Goal: Task Accomplishment & Management: Use online tool/utility

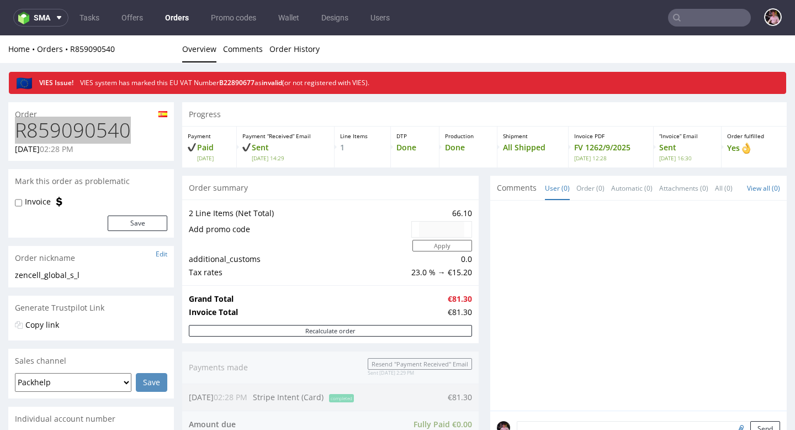
click at [713, 24] on input "text" at bounding box center [709, 18] width 83 height 18
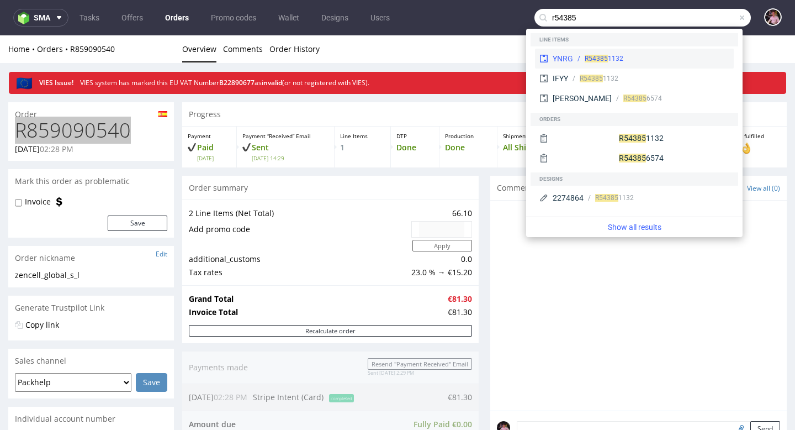
type input "r54385"
click at [683, 56] on div "R54385 1132" at bounding box center [651, 59] width 156 height 10
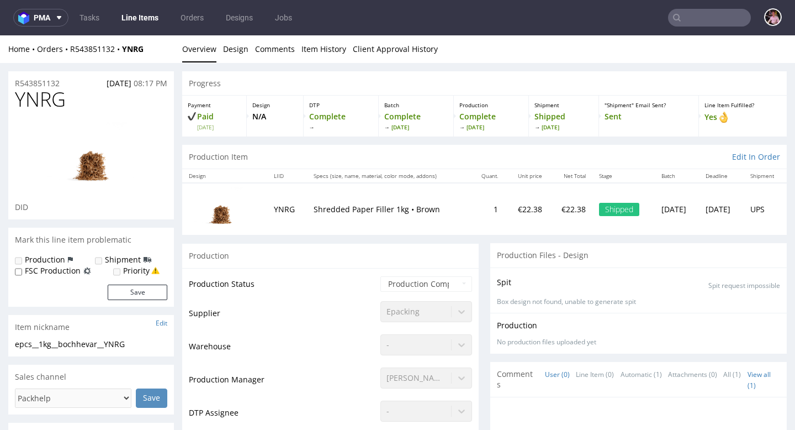
click at [99, 43] on div "Home Orders R543851132 YNRG Overview Design Comments Item History Client Approv…" at bounding box center [397, 49] width 795 height 28
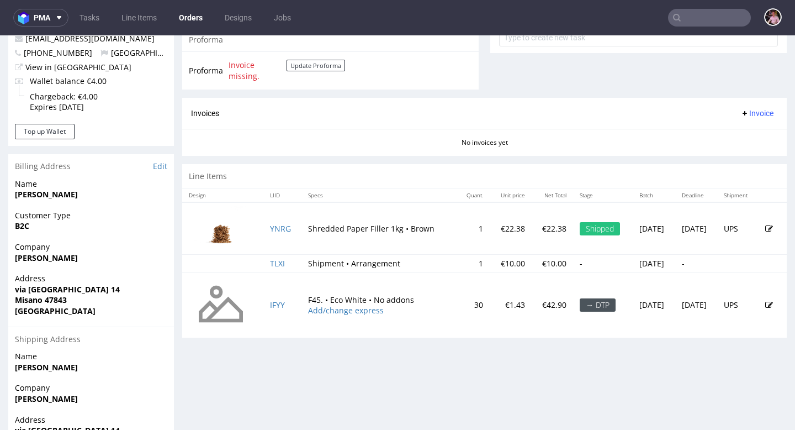
scroll to position [436, 0]
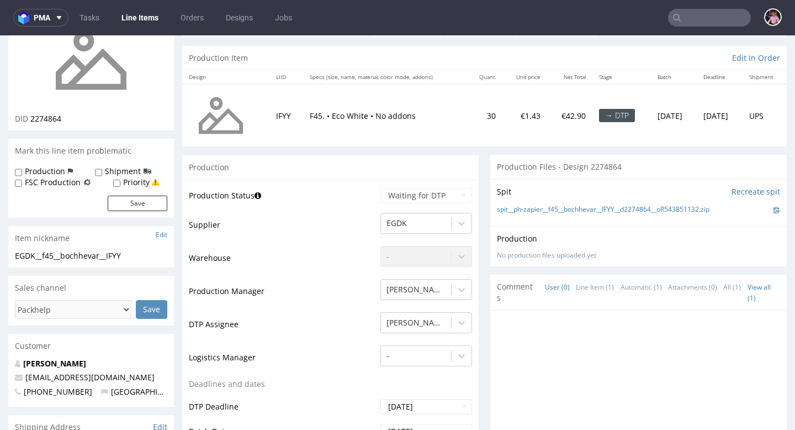
scroll to position [123, 0]
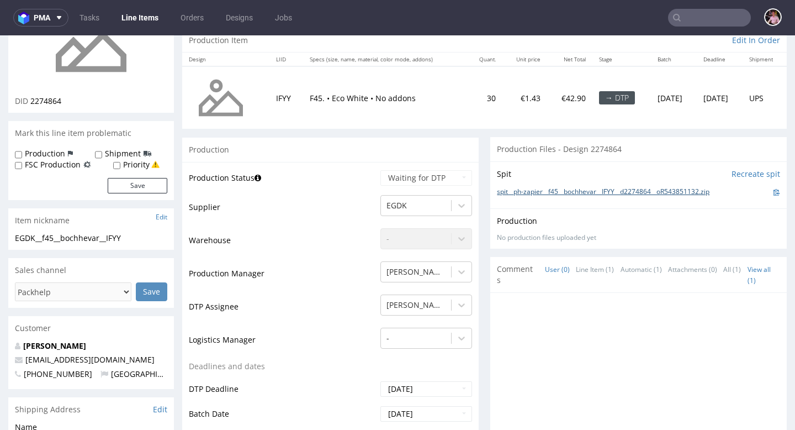
click at [543, 189] on link "spit__ph-zapier__f45__bochhevar__IFYY__d2274864__oR543851132.zip" at bounding box center [603, 191] width 213 height 9
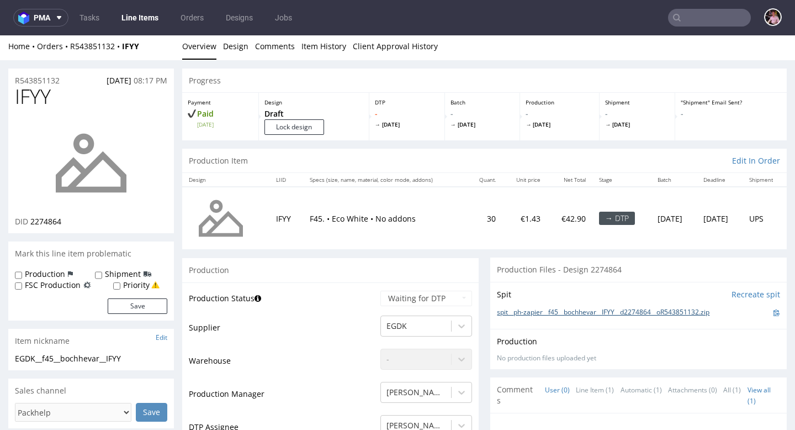
scroll to position [0, 0]
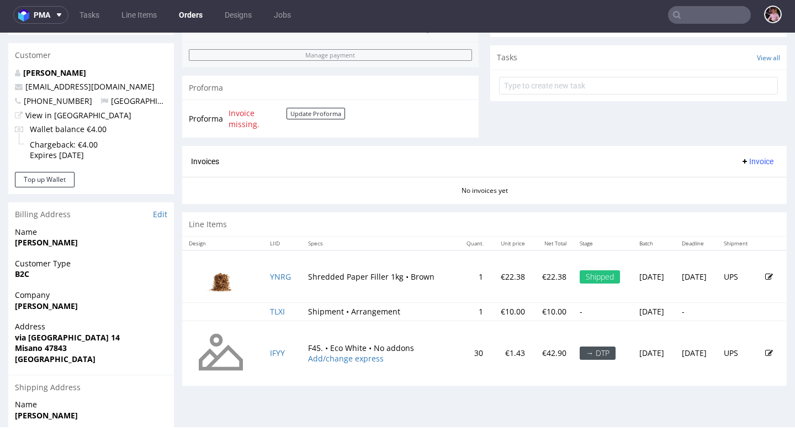
scroll to position [506, 0]
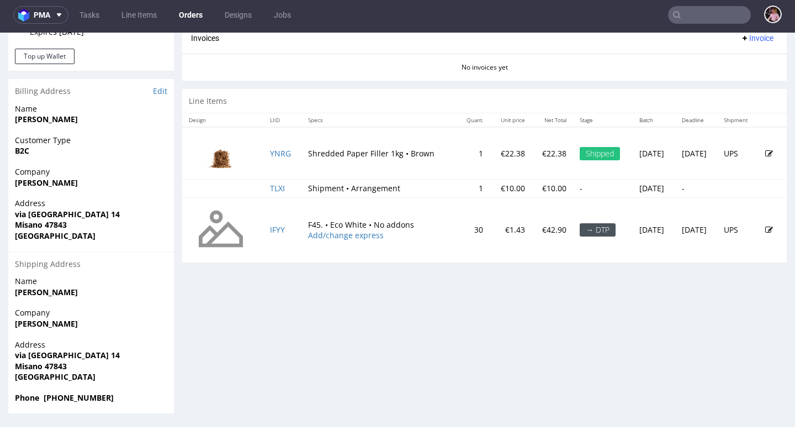
click at [703, 17] on input "text" at bounding box center [709, 15] width 83 height 18
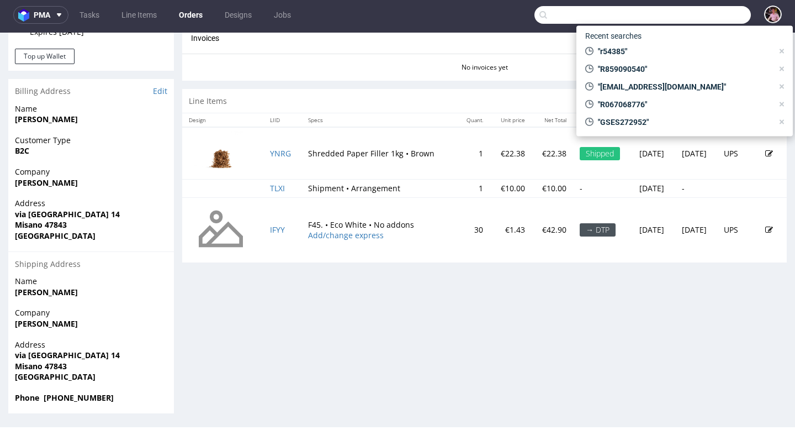
paste input "rmills@imprintengine.com"
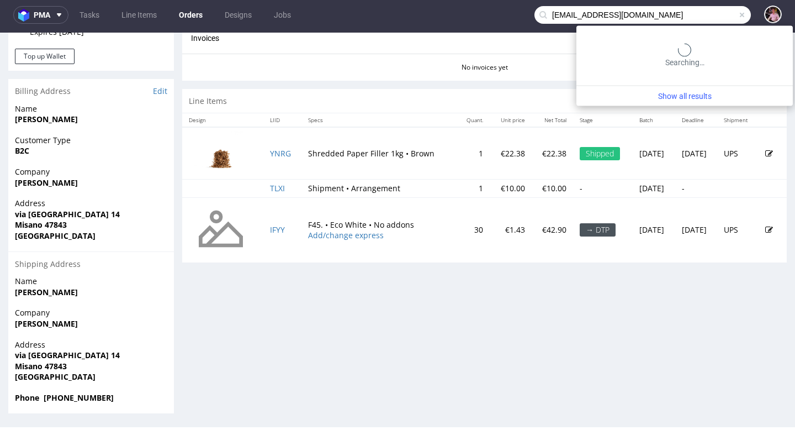
type input "rmills@imprintengine.com"
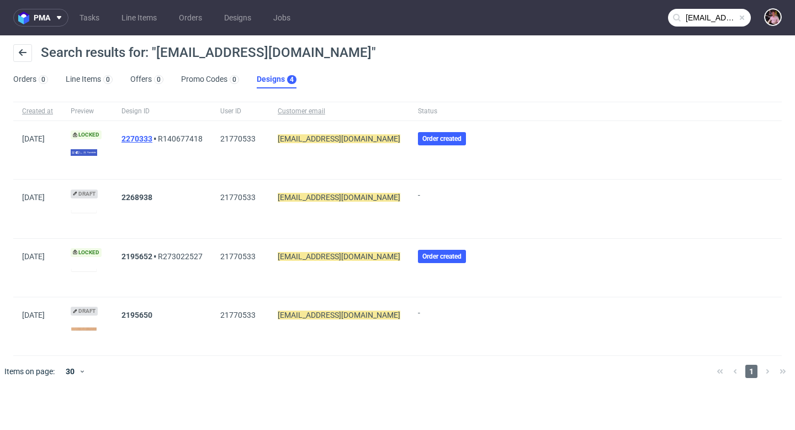
click at [142, 137] on link "2270333" at bounding box center [136, 138] width 31 height 9
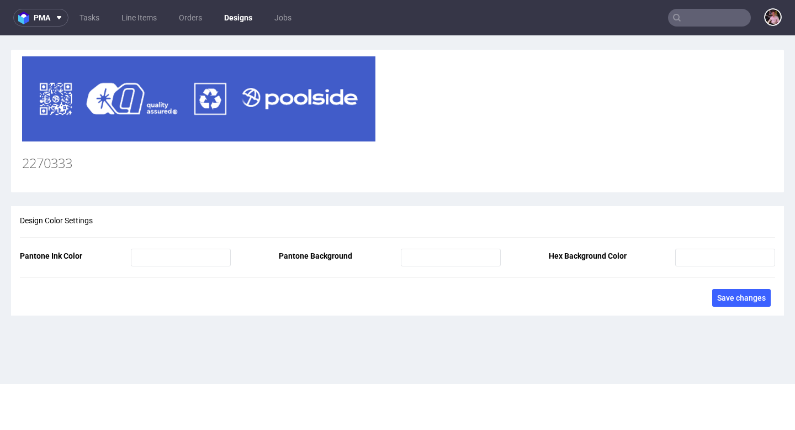
type input "rmills@imprintengine.com"
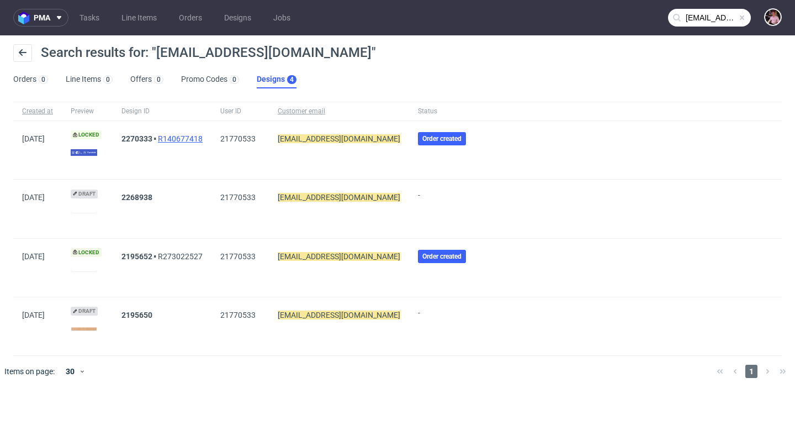
click at [187, 135] on link "R140677418" at bounding box center [180, 138] width 45 height 9
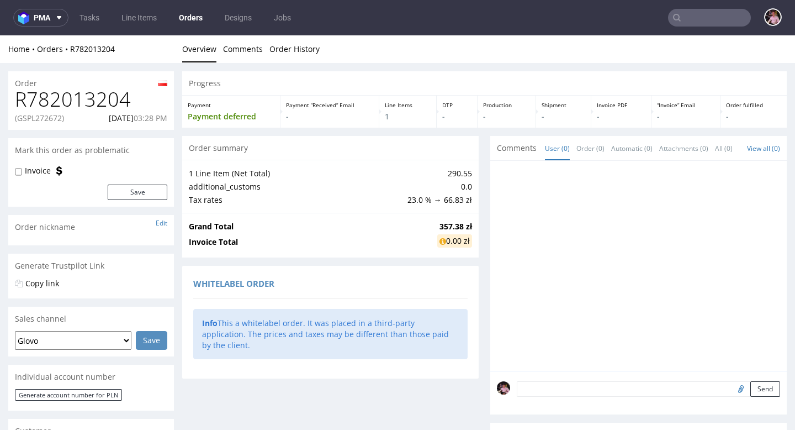
click at [30, 123] on p "(GSPL272672)" at bounding box center [39, 118] width 49 height 11
copy p "GSPL272672"
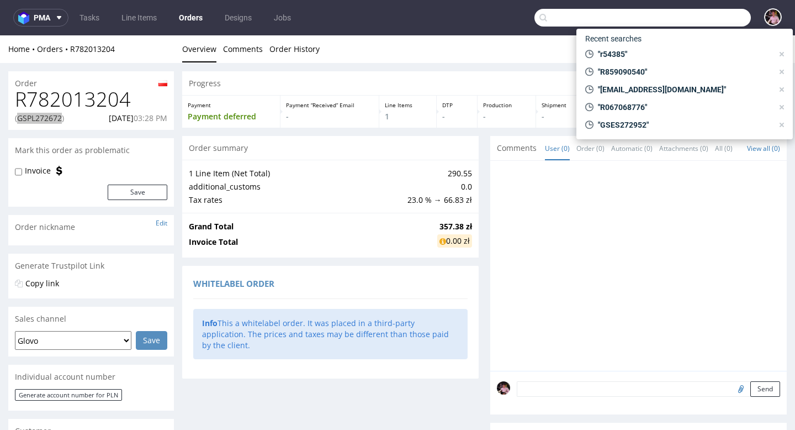
click at [715, 15] on input "text" at bounding box center [642, 18] width 216 height 18
paste input "fanny.dulong@clos-systey.com"
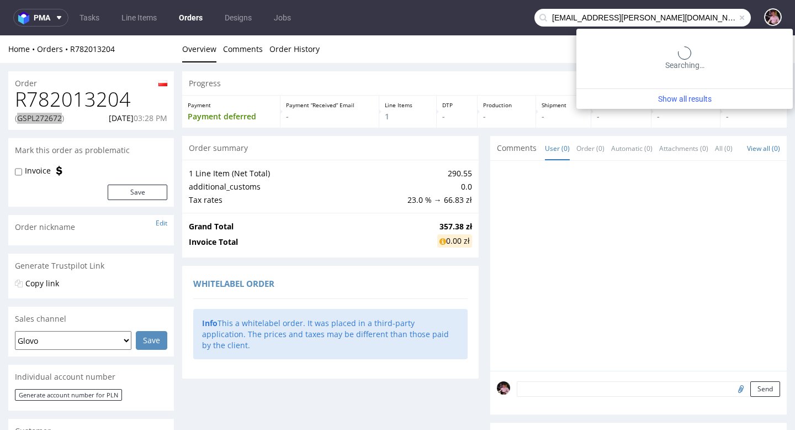
type input "fanny.dulong@clos-systey.com"
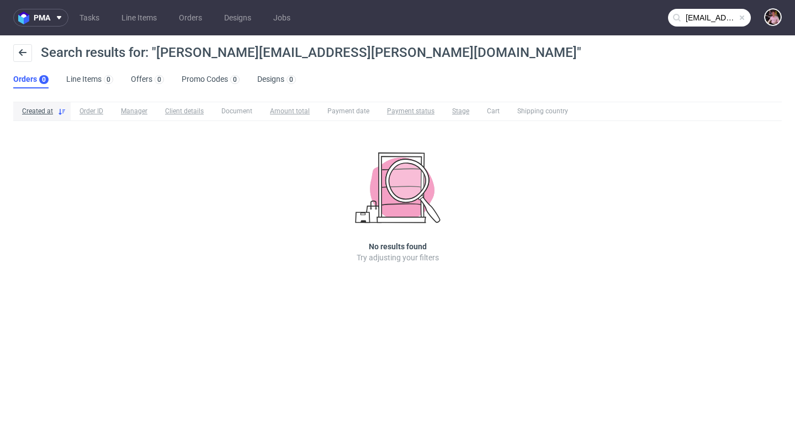
click at [740, 15] on span at bounding box center [742, 17] width 9 height 9
click at [717, 15] on input "text" at bounding box center [709, 18] width 83 height 18
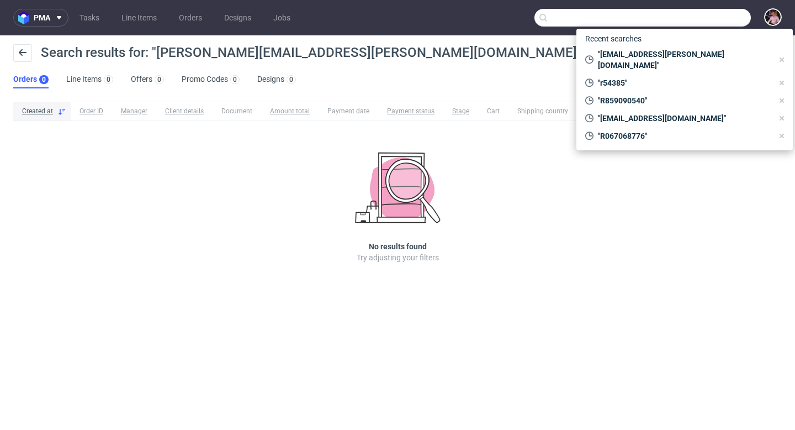
paste input "781871628"
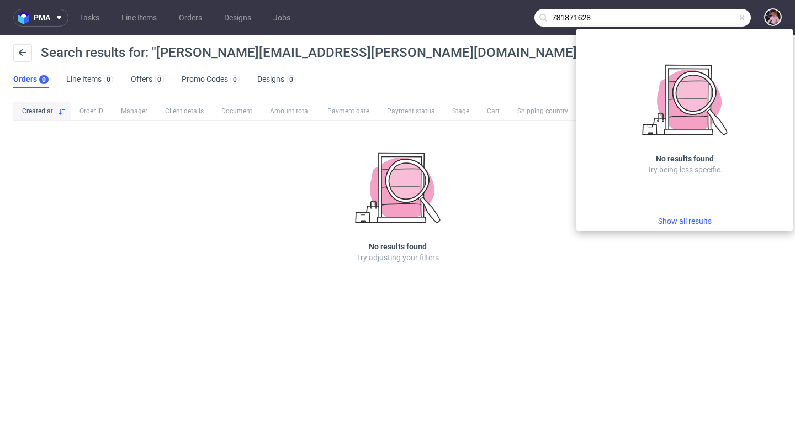
type input "781871628"
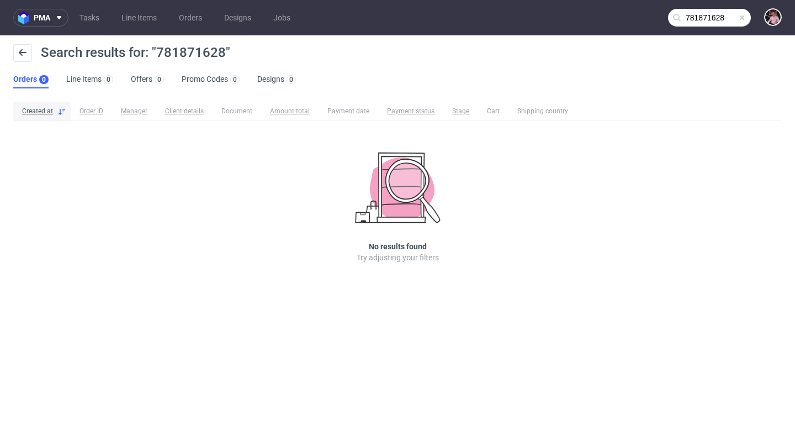
click at [742, 18] on span at bounding box center [742, 17] width 9 height 9
click at [727, 18] on input "text" at bounding box center [709, 18] width 83 height 18
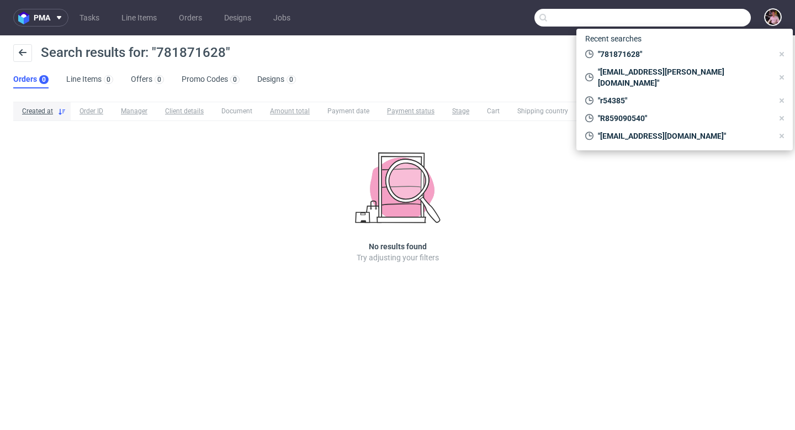
paste input "Herranz Revilla Alberto"
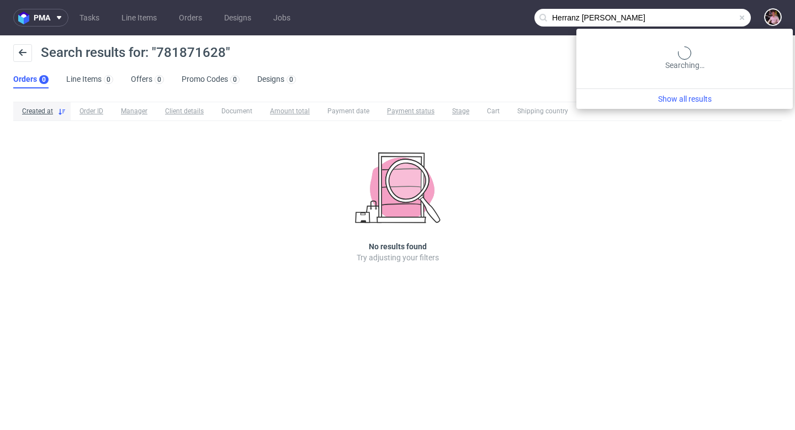
type input "Herranz Revilla Alberto"
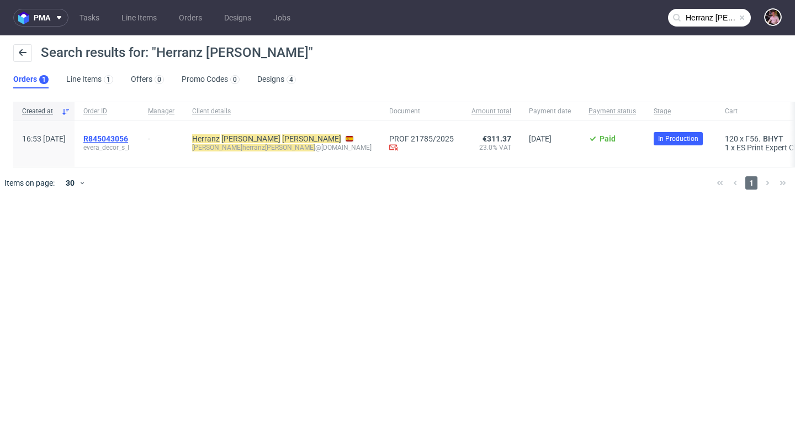
click at [126, 137] on span "R845043056" at bounding box center [105, 138] width 45 height 9
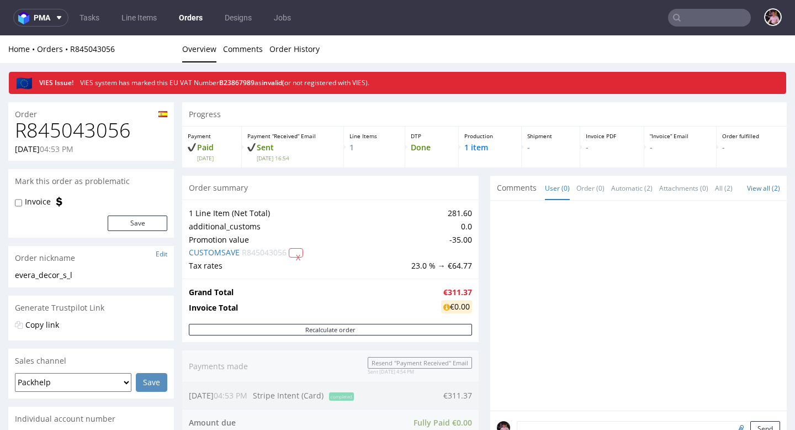
click at [697, 21] on input "text" at bounding box center [709, 18] width 83 height 18
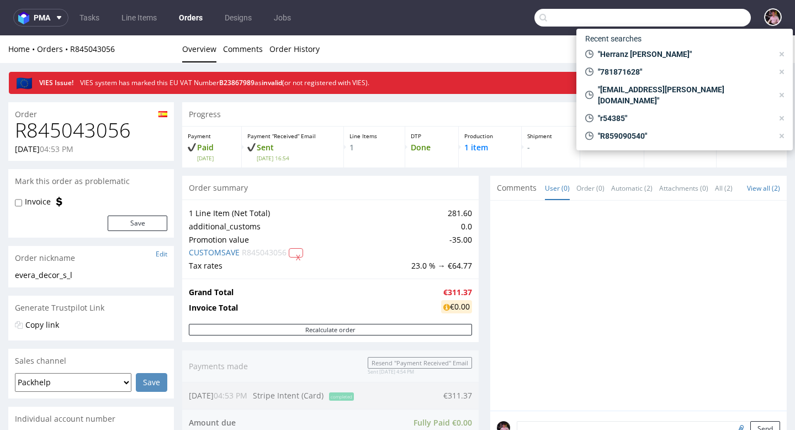
paste input "spiccolo@anatecs.fr"
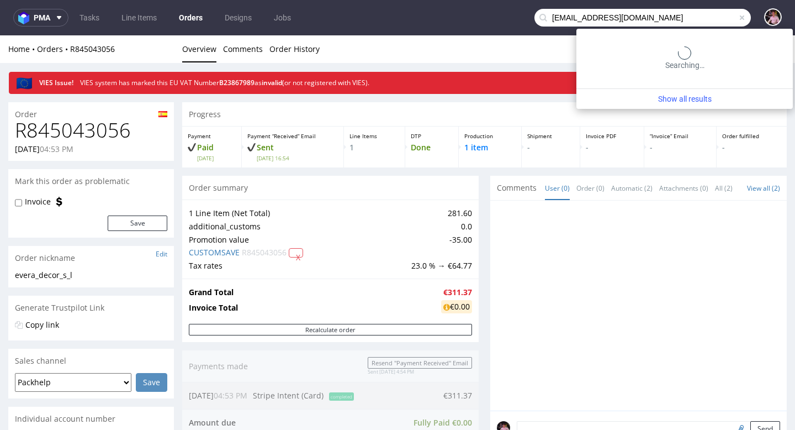
type input "spiccolo@anatecs.fr"
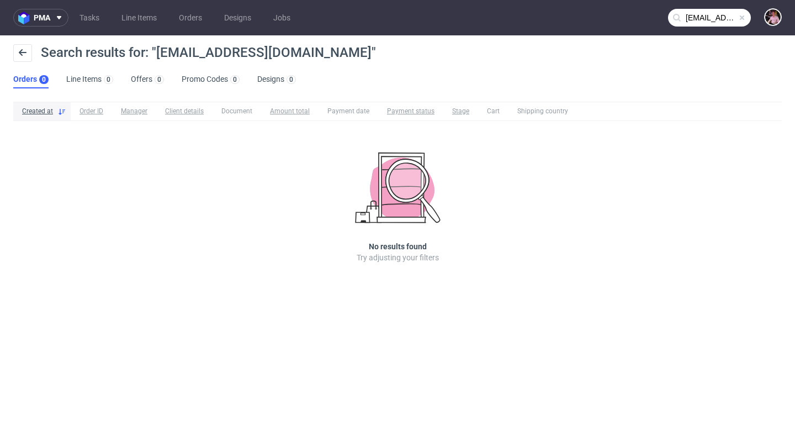
click at [741, 20] on span at bounding box center [742, 17] width 9 height 9
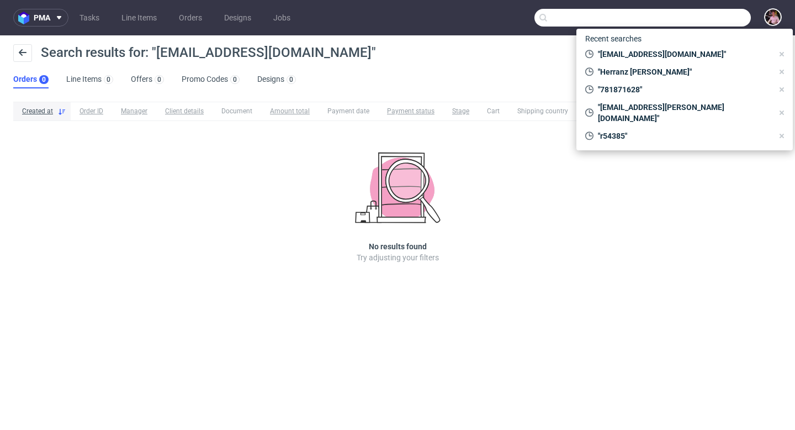
click at [723, 20] on input "text" at bounding box center [642, 18] width 216 height 18
paste input "+34 631 609 965"
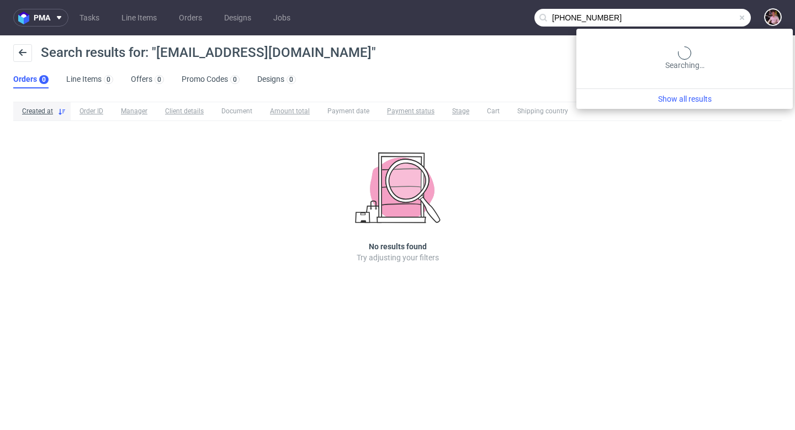
type input "+34 631 609 965"
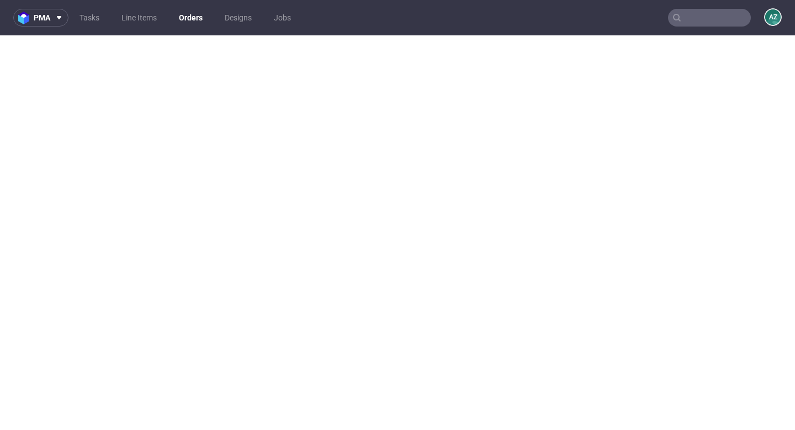
type input "[EMAIL_ADDRESS][DOMAIN_NAME]"
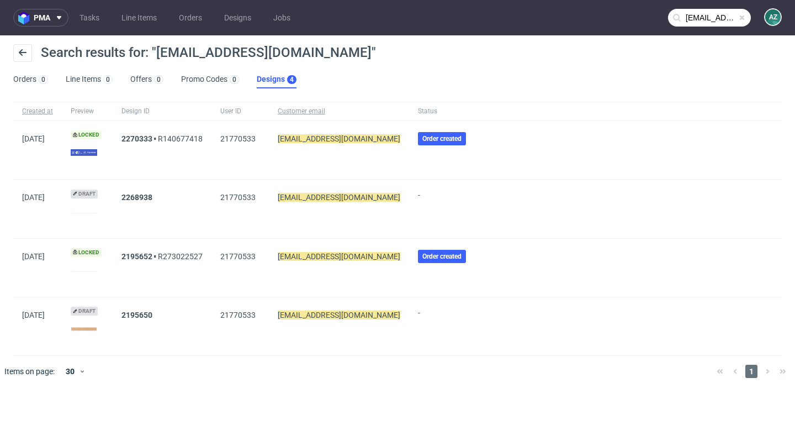
click at [743, 21] on span at bounding box center [742, 17] width 9 height 9
click at [722, 20] on input "text" at bounding box center [709, 18] width 83 height 18
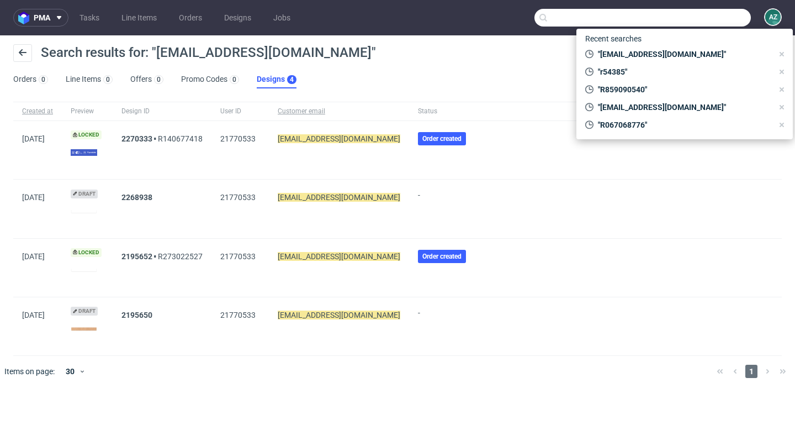
paste input "R140677418"
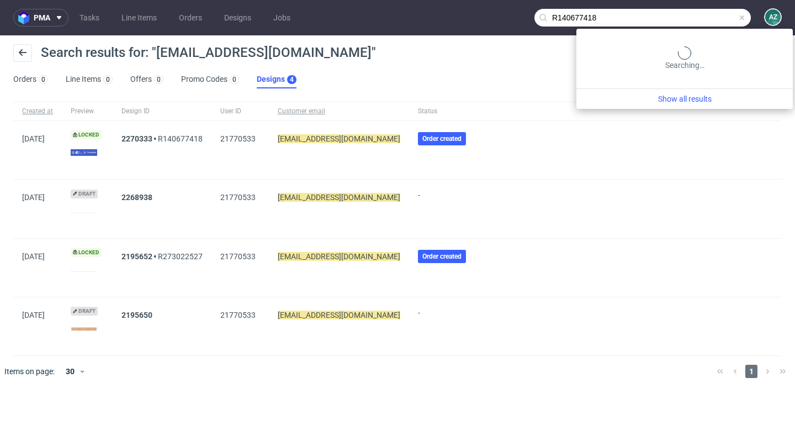
type input "R140677418"
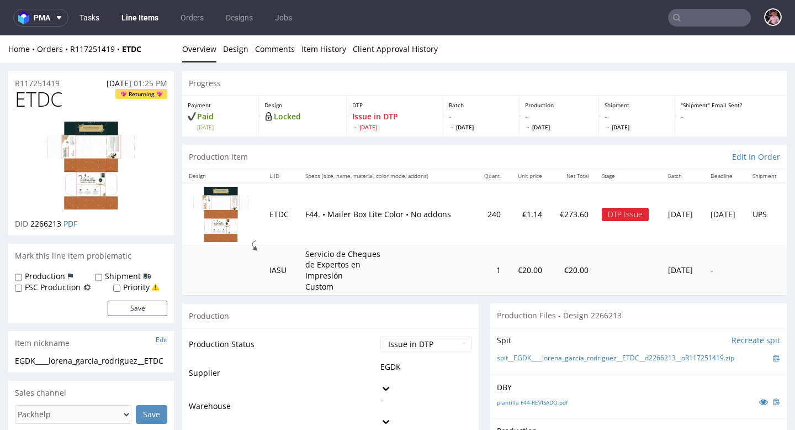
click at [91, 13] on link "Tasks" at bounding box center [89, 18] width 33 height 18
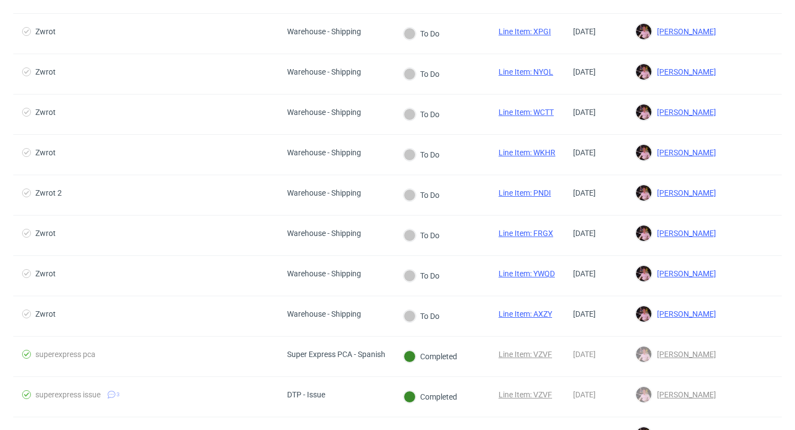
scroll to position [274, 0]
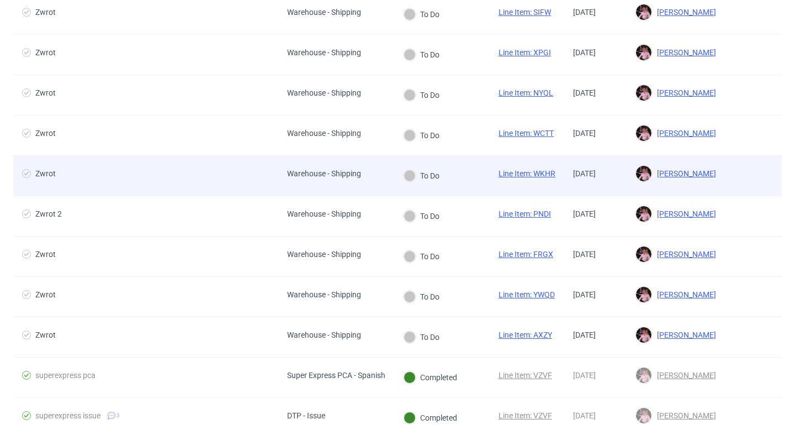
click at [256, 193] on div "Zwrot" at bounding box center [145, 176] width 265 height 40
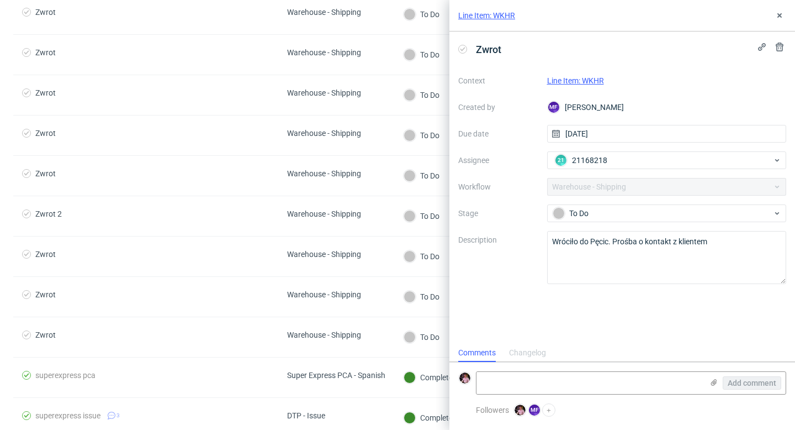
scroll to position [9, 0]
click at [780, 14] on icon at bounding box center [779, 15] width 9 height 9
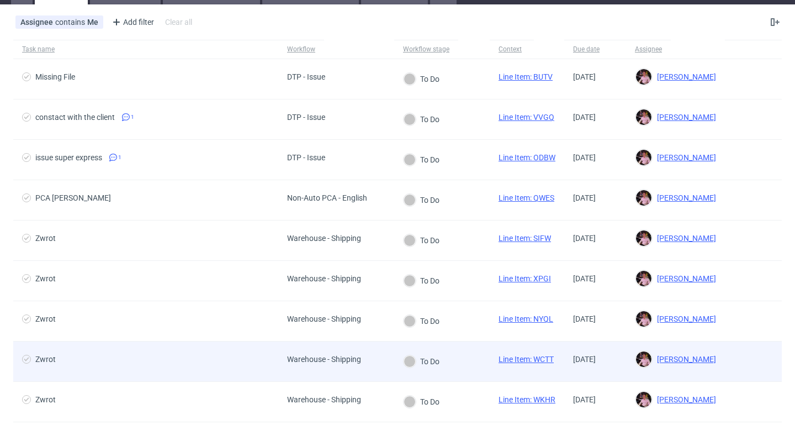
scroll to position [35, 0]
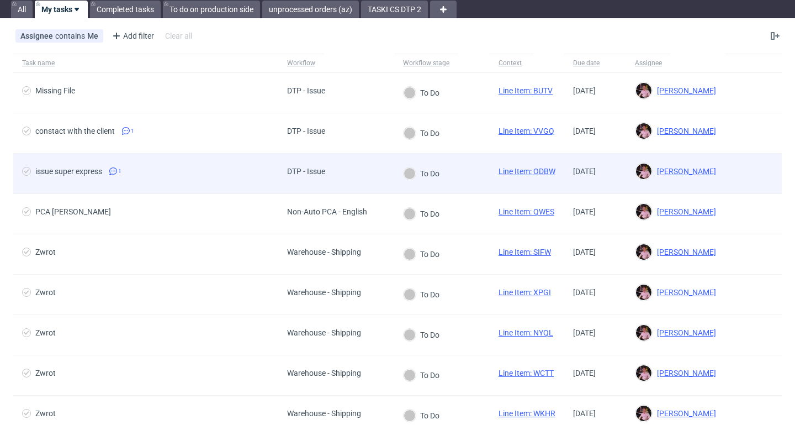
click at [298, 168] on div "DTP - Issue" at bounding box center [306, 171] width 38 height 9
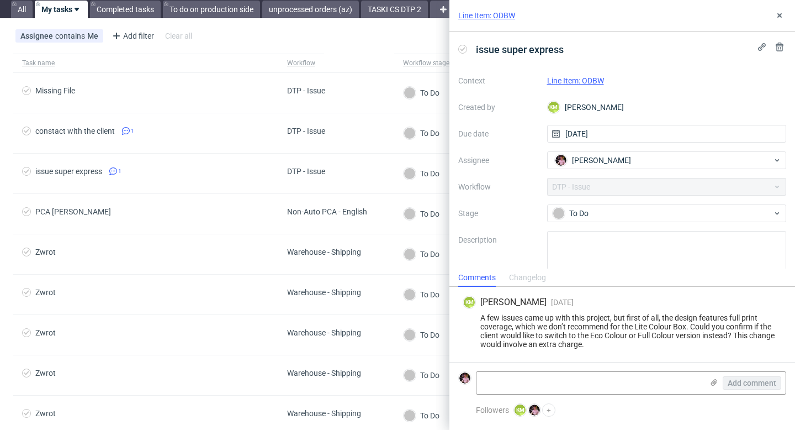
click at [564, 82] on link "Line Item: ODBW" at bounding box center [575, 80] width 57 height 9
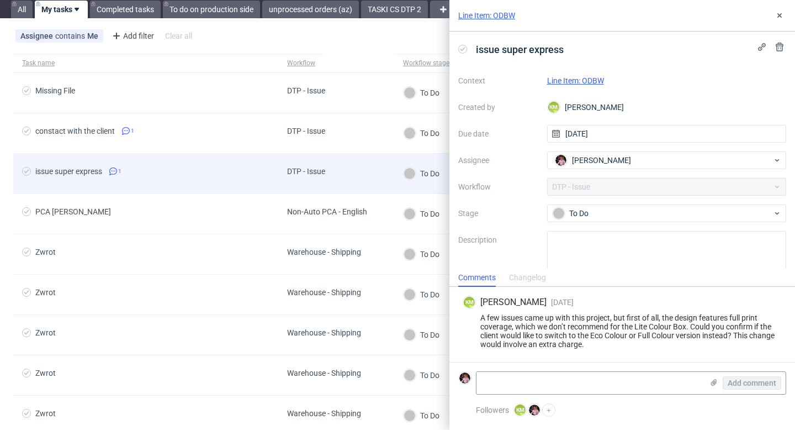
click at [353, 168] on div "DTP - Issue" at bounding box center [336, 173] width 116 height 40
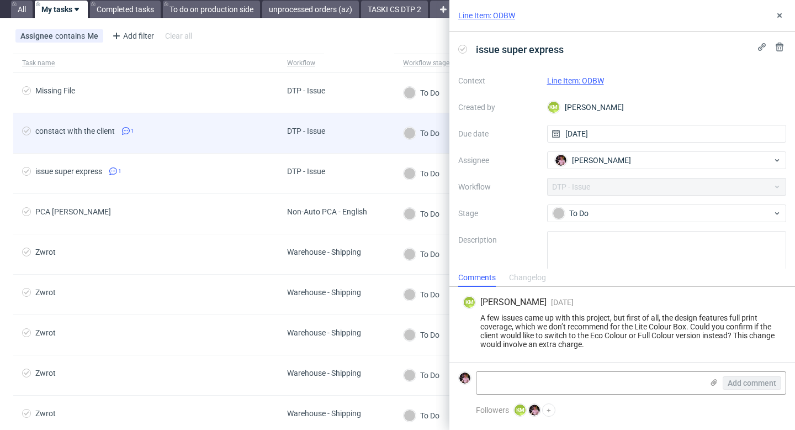
click at [358, 130] on div "DTP - Issue" at bounding box center [336, 133] width 116 height 40
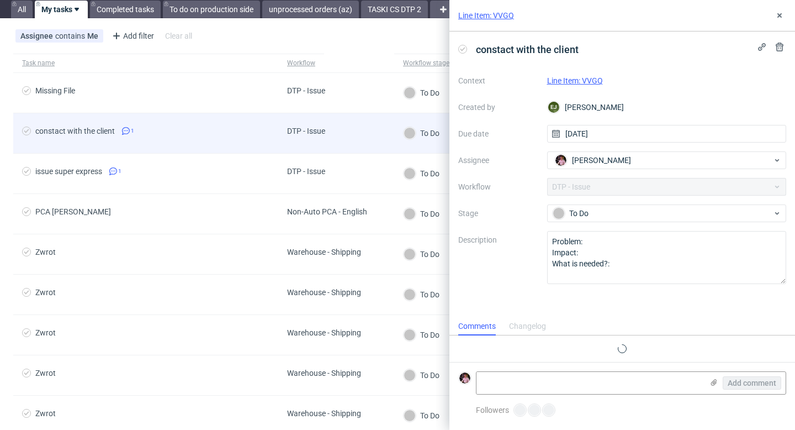
scroll to position [4, 0]
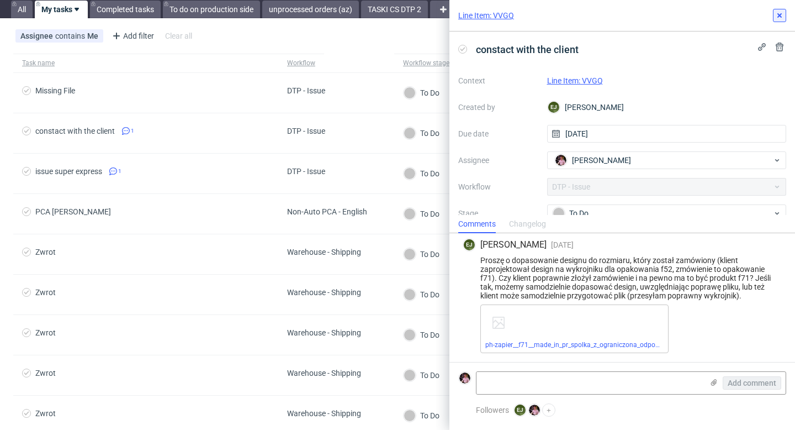
click at [785, 12] on button at bounding box center [779, 15] width 13 height 13
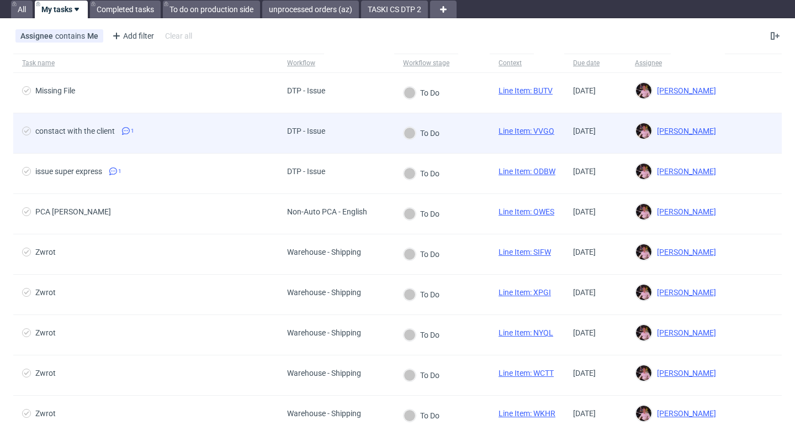
click at [314, 152] on div "DTP - Issue" at bounding box center [306, 133] width 56 height 40
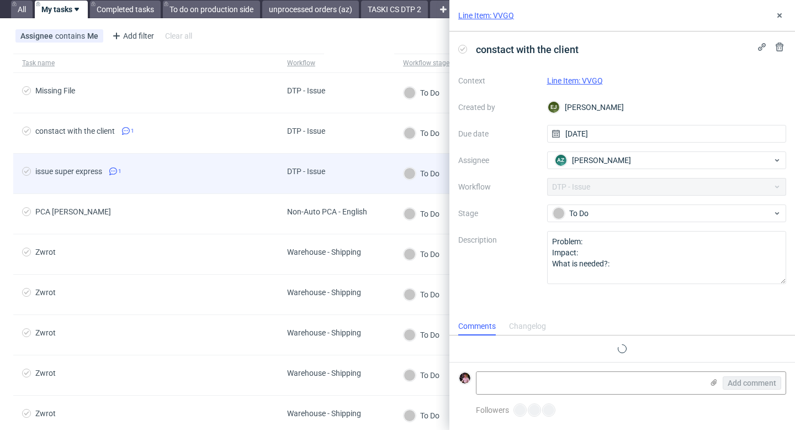
scroll to position [4, 0]
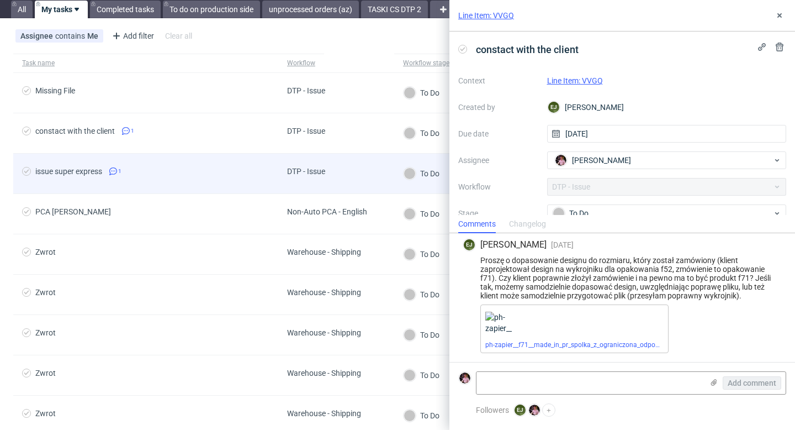
click at [315, 175] on div "DTP - Issue" at bounding box center [306, 171] width 38 height 9
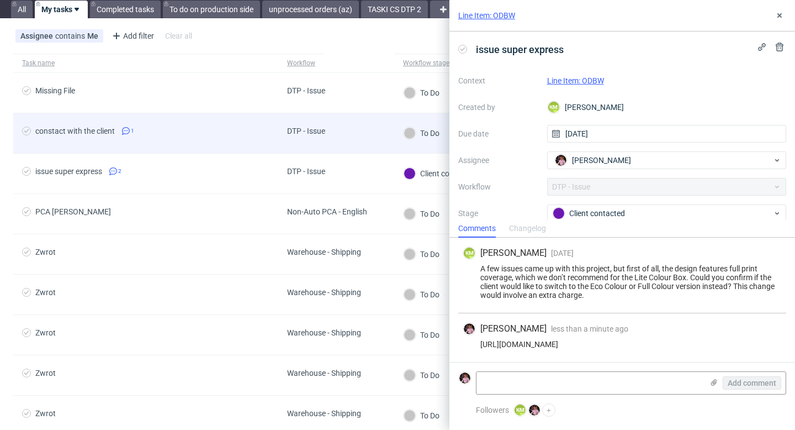
click at [332, 127] on div "DTP - Issue" at bounding box center [306, 133] width 56 height 40
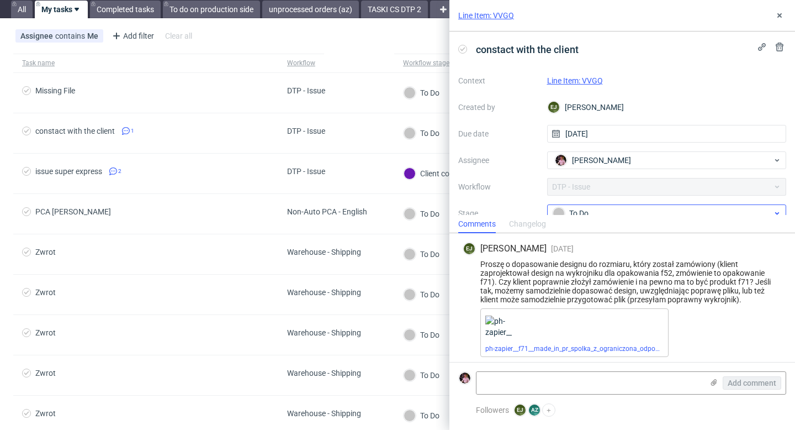
scroll to position [4, 0]
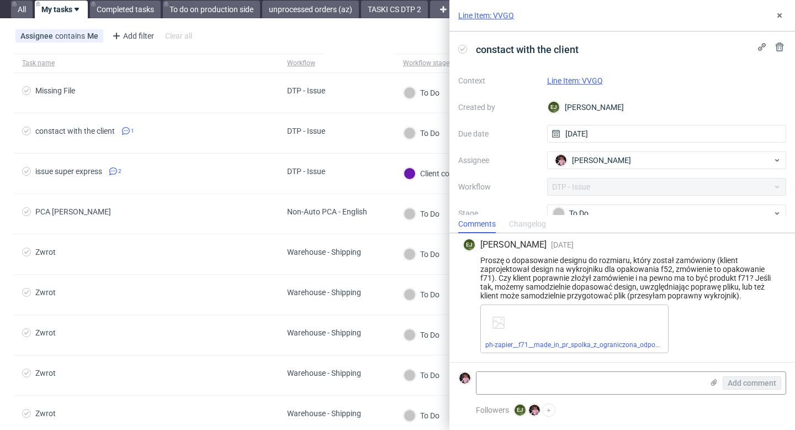
click at [579, 80] on link "Line Item: VVGQ" at bounding box center [575, 80] width 56 height 9
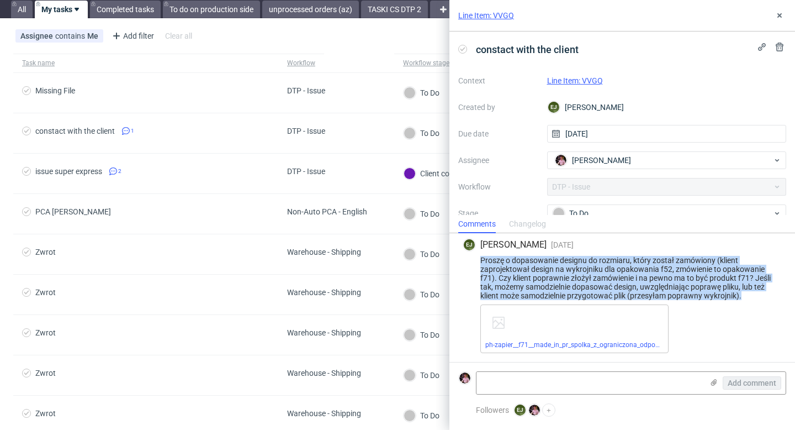
drag, startPoint x: 474, startPoint y: 257, endPoint x: 751, endPoint y: 294, distance: 279.1
click at [751, 294] on div "Proszę o dopasowanie designu do rozmiaru, który został zamówiony (klient zaproj…" at bounding box center [622, 278] width 319 height 44
copy div "Proszę o dopasowanie designu do rozmiaru, który został zamówiony (klient zaproj…"
click at [561, 346] on link "ph-zapier__f71__made_in_pr_spolka_z_ograniczona_odpowiedzialnoscia__VVGQ__d2270…" at bounding box center [676, 345] width 383 height 8
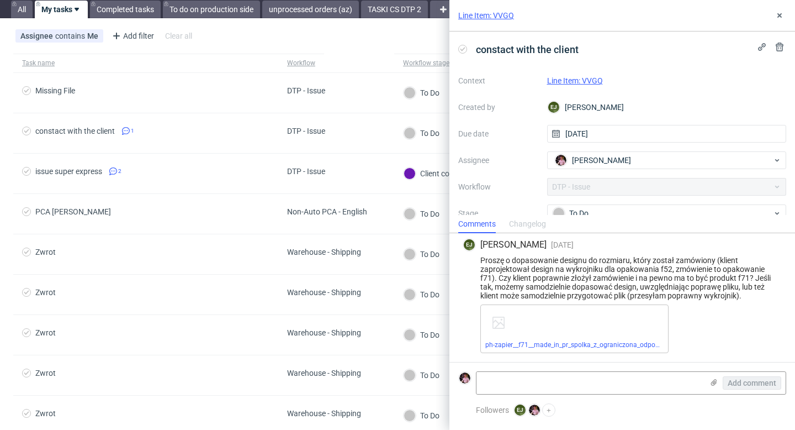
drag, startPoint x: 530, startPoint y: 268, endPoint x: 525, endPoint y: 205, distance: 63.7
click at [526, 244] on div "EJ Elżbieta Jelińska 1 day ago 13th Oct 2025, 12:56 Proszę o dopasowanie design…" at bounding box center [622, 295] width 328 height 132
click at [575, 381] on textarea at bounding box center [589, 383] width 226 height 22
paste textarea "https://app-eu1.hubspot.com/contacts/25600958/record/0-5/251220018386/"
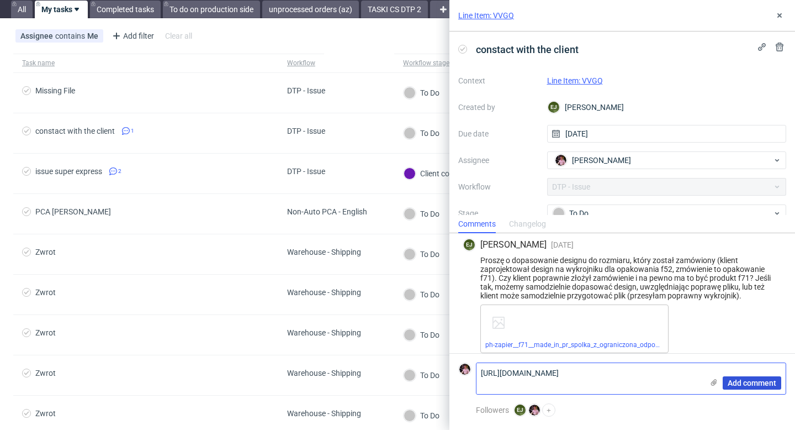
type textarea "https://app-eu1.hubspot.com/contacts/25600958/record/0-5/251220018386/"
click at [745, 380] on span "Add comment" at bounding box center [752, 383] width 49 height 8
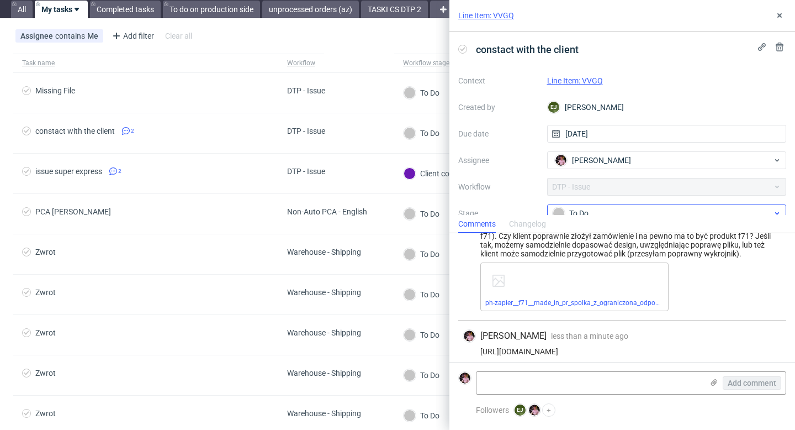
scroll to position [53, 0]
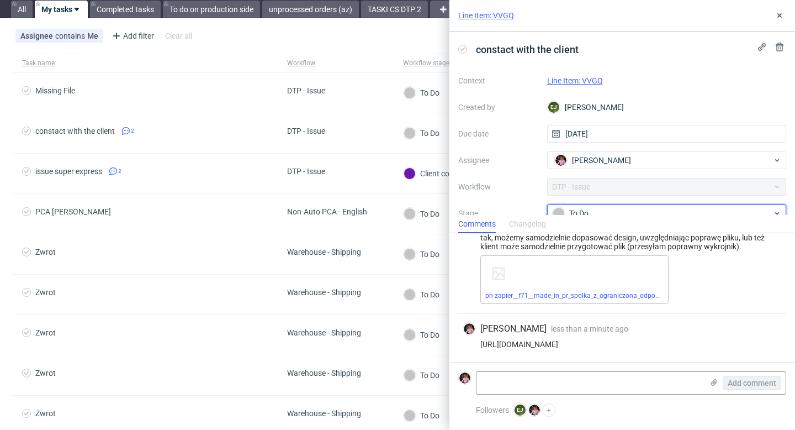
click at [587, 208] on div "To Do" at bounding box center [663, 213] width 220 height 12
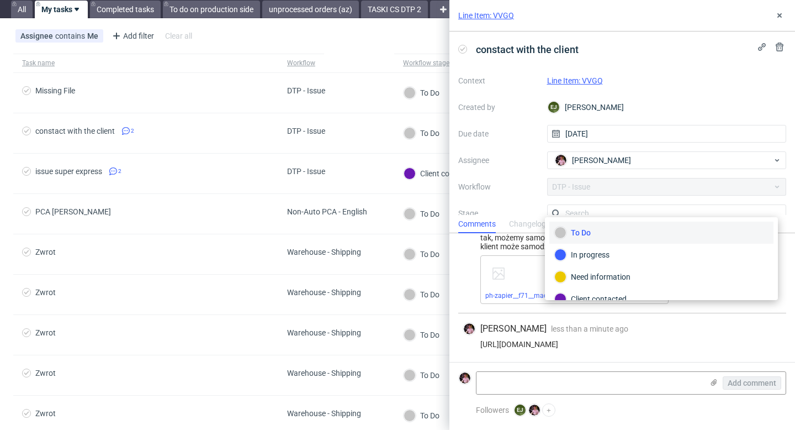
scroll to position [7, 0]
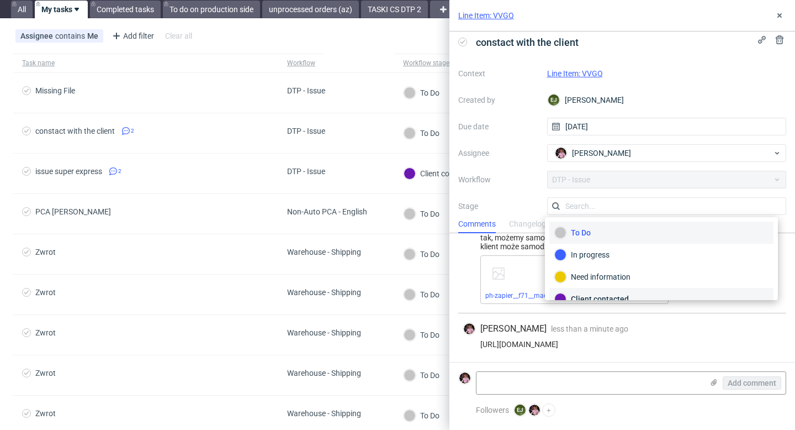
click at [629, 293] on div "Client contacted" at bounding box center [661, 299] width 214 height 12
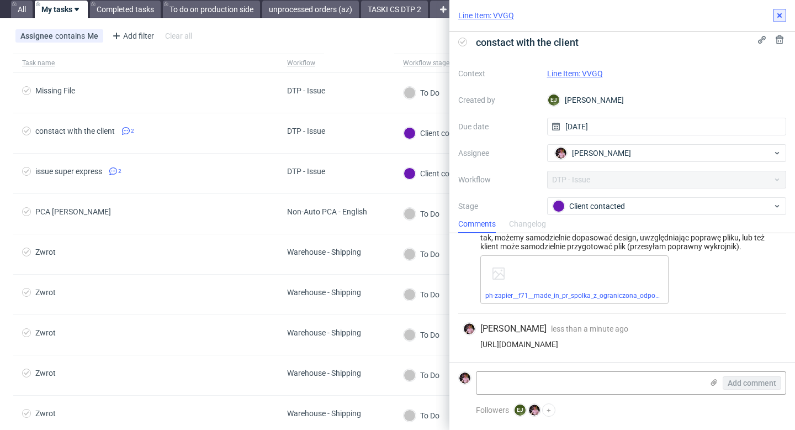
click at [778, 17] on use at bounding box center [779, 15] width 4 height 4
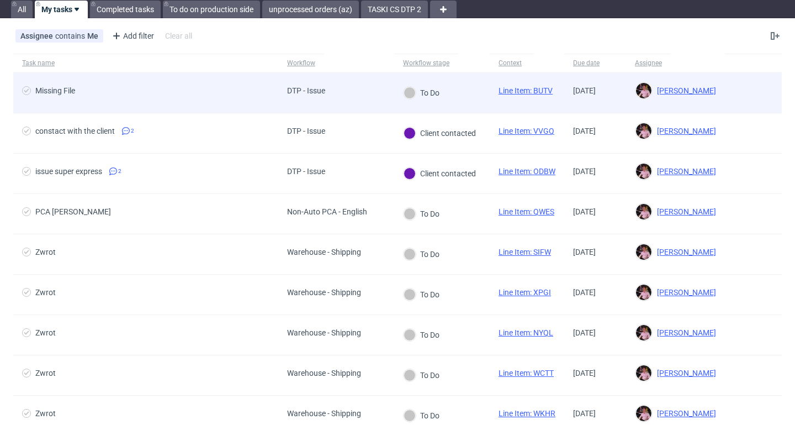
click at [263, 96] on span "Missing File" at bounding box center [145, 92] width 247 height 13
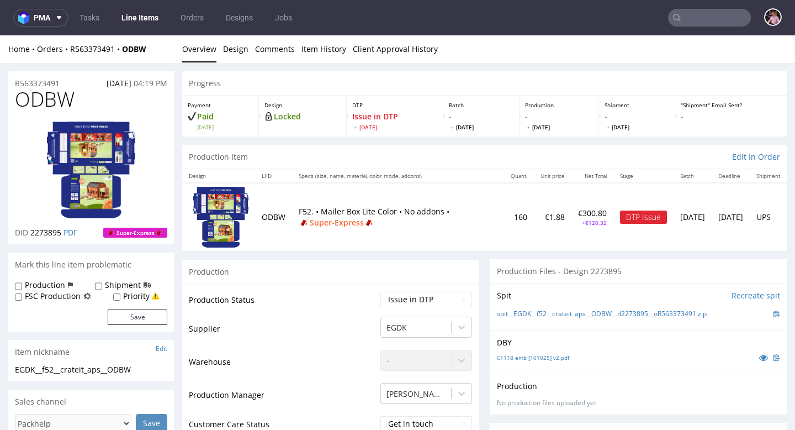
click at [104, 55] on div "Home Orders R563373491 ODBW Overview Design Comments Item History Client Approv…" at bounding box center [397, 49] width 795 height 28
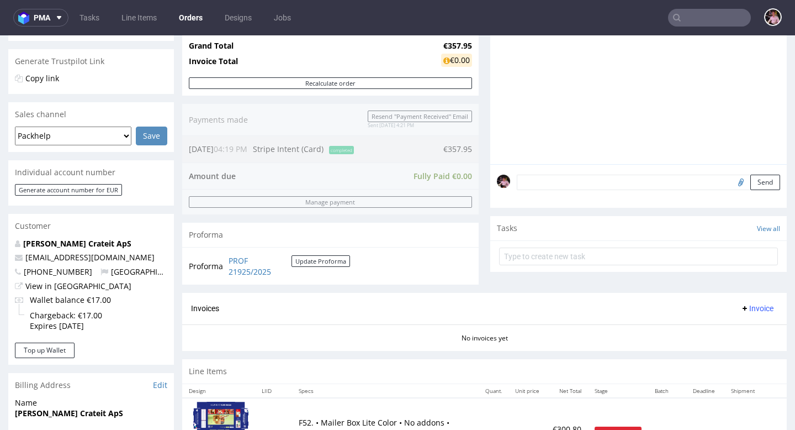
scroll to position [222, 0]
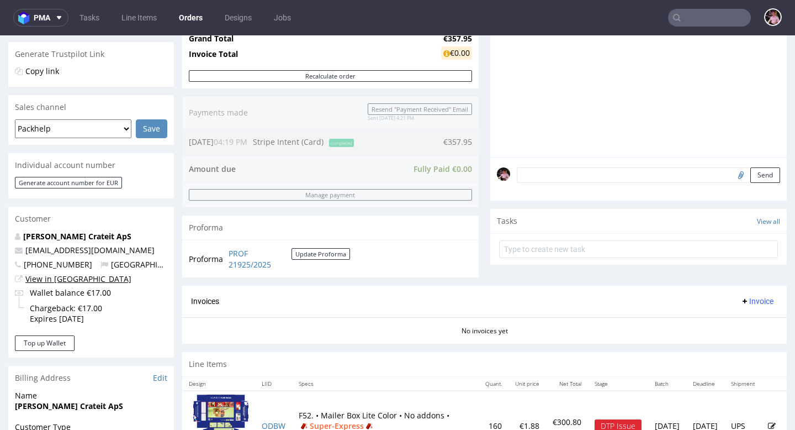
click at [60, 278] on link "View in [GEOGRAPHIC_DATA]" at bounding box center [78, 278] width 106 height 10
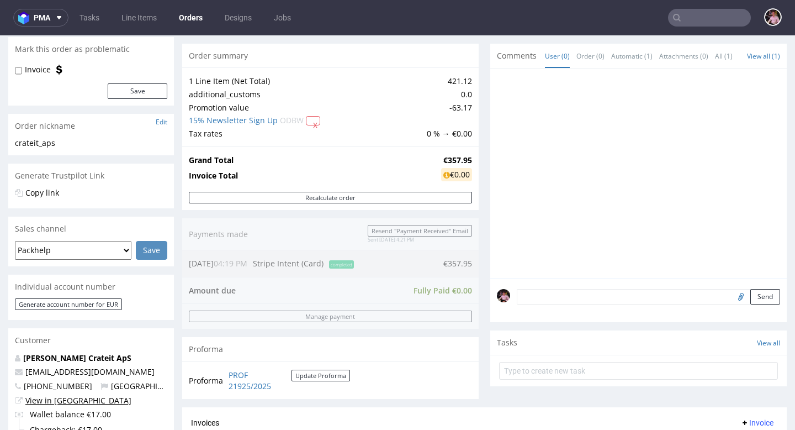
scroll to position [0, 0]
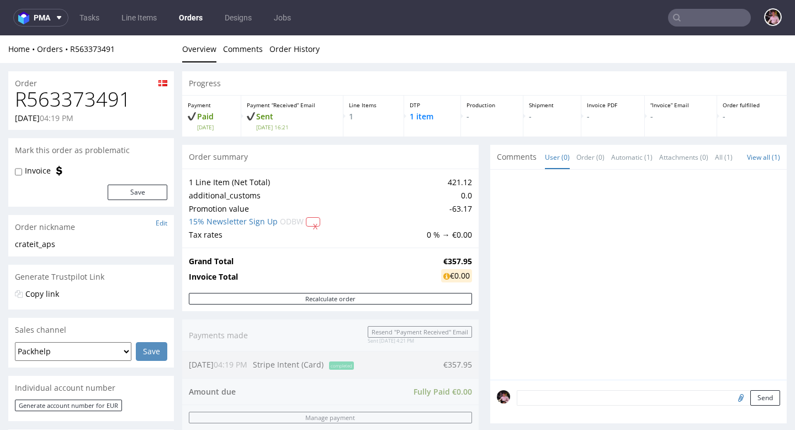
click at [91, 96] on h1 "R563373491" at bounding box center [91, 99] width 152 height 22
copy h1 "R563373491"
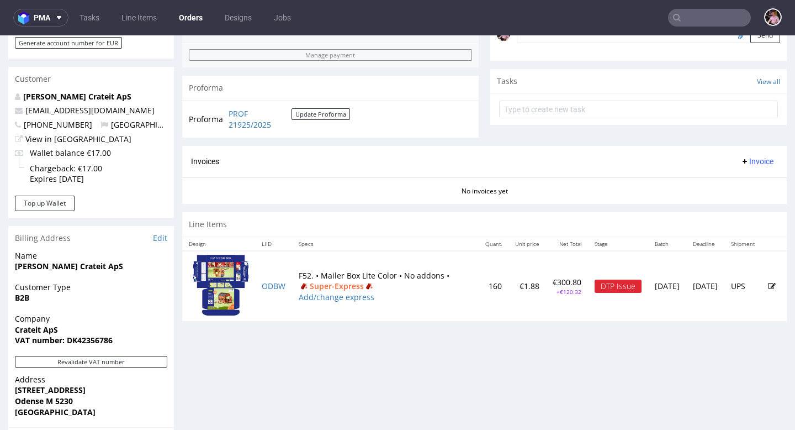
scroll to position [535, 0]
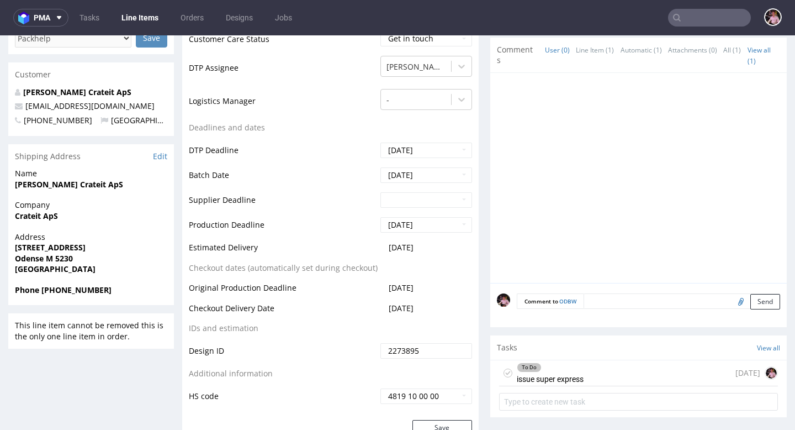
scroll to position [451, 0]
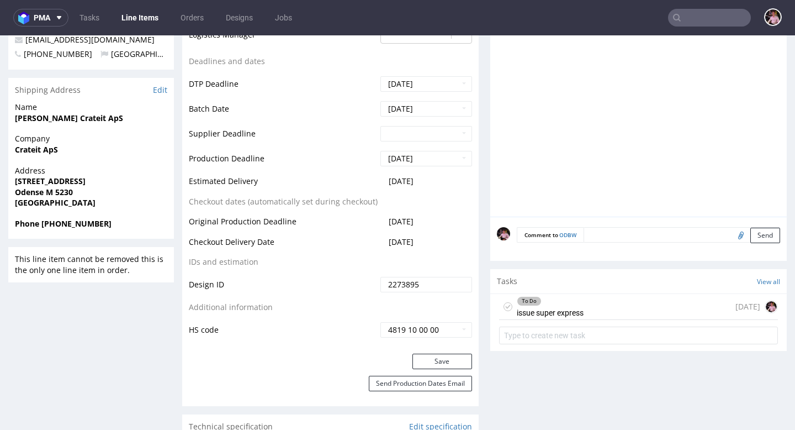
click at [642, 300] on div "To Do issue super express [DATE]" at bounding box center [638, 307] width 279 height 26
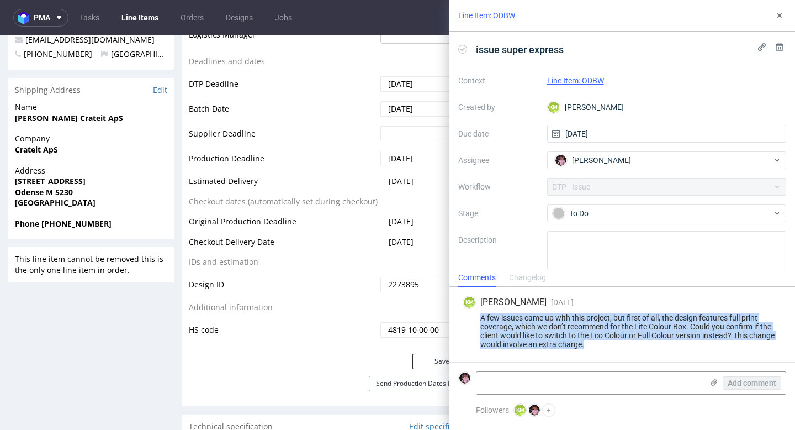
drag, startPoint x: 587, startPoint y: 344, endPoint x: 476, endPoint y: 319, distance: 113.7
click at [476, 319] on div "A few issues came up with this project, but first of all, the design features f…" at bounding box center [622, 330] width 319 height 35
copy div "A few issues came up with this project, but first of all, the design features f…"
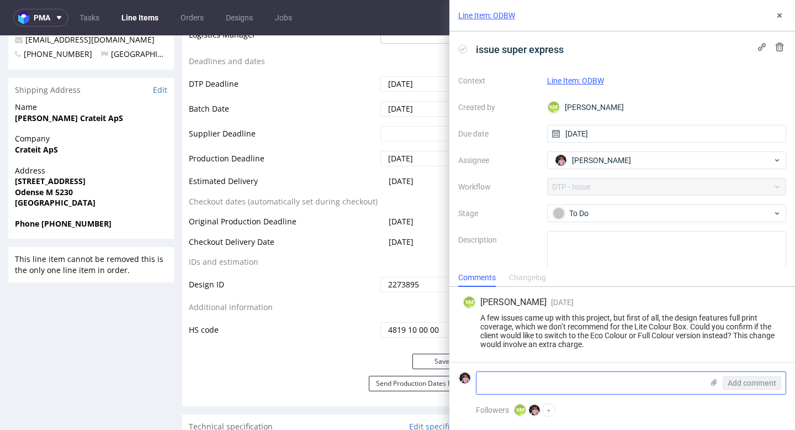
click at [552, 384] on textarea at bounding box center [589, 383] width 226 height 22
paste textarea "[URL][DOMAIN_NAME]"
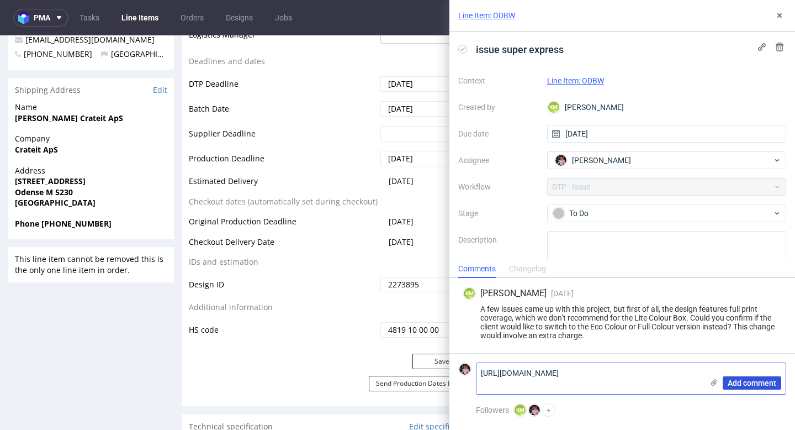
type textarea "[URL][DOMAIN_NAME]"
click at [735, 377] on button "Add comment" at bounding box center [752, 382] width 59 height 13
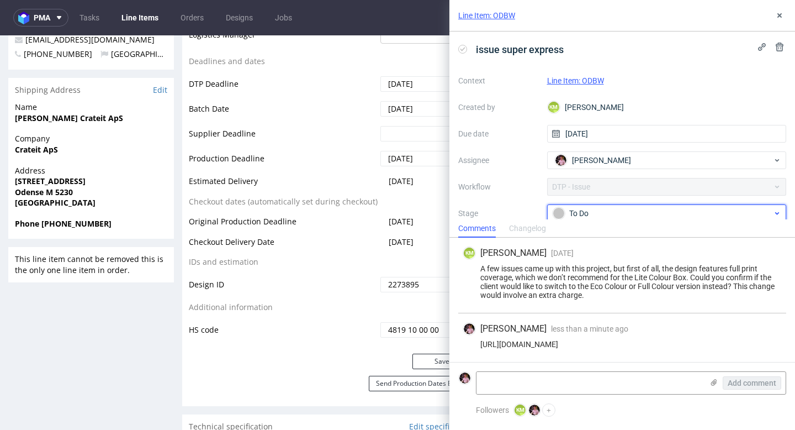
click at [630, 213] on div "To Do" at bounding box center [663, 213] width 220 height 12
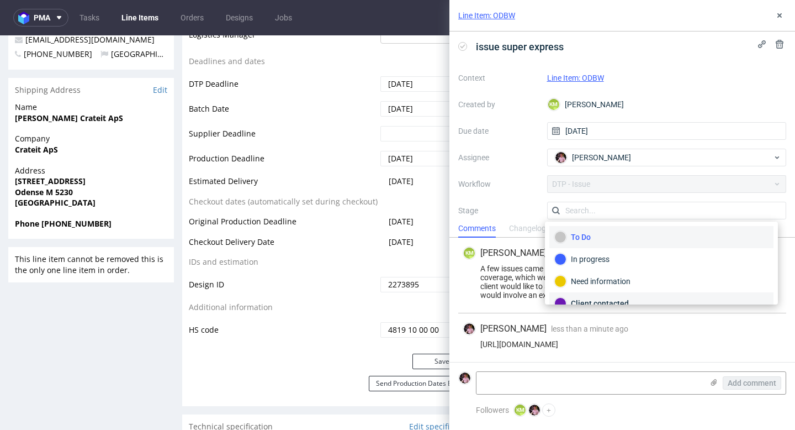
click at [611, 295] on div "Client contacted" at bounding box center [661, 303] width 224 height 22
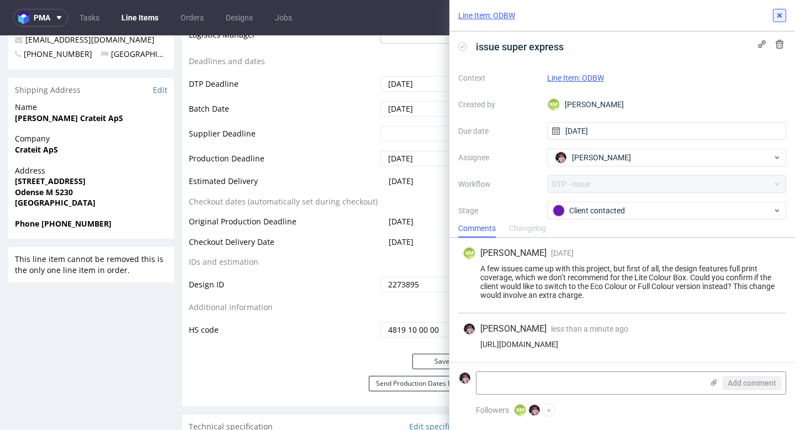
click at [775, 13] on button at bounding box center [779, 15] width 13 height 13
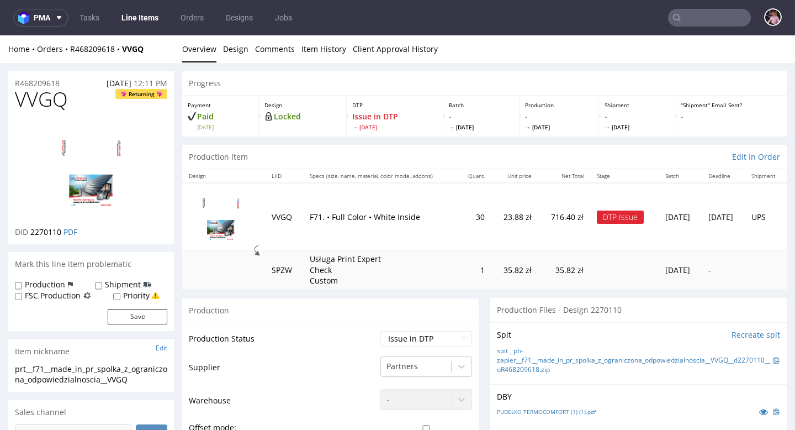
click at [91, 54] on div "Home Orders R468209618 VVGQ" at bounding box center [91, 49] width 166 height 11
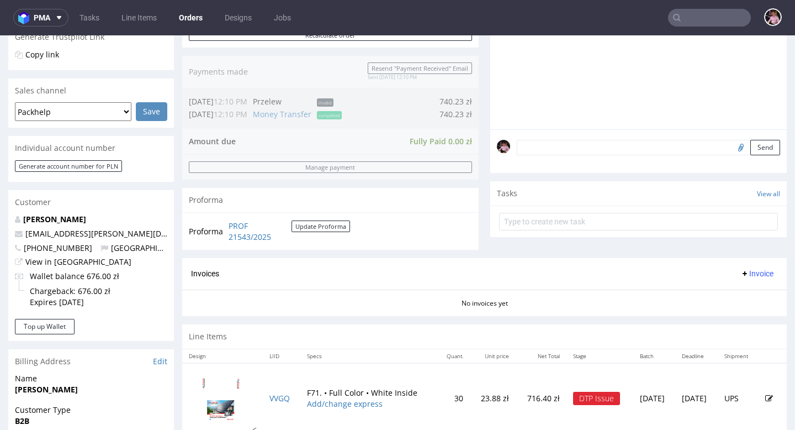
scroll to position [257, 0]
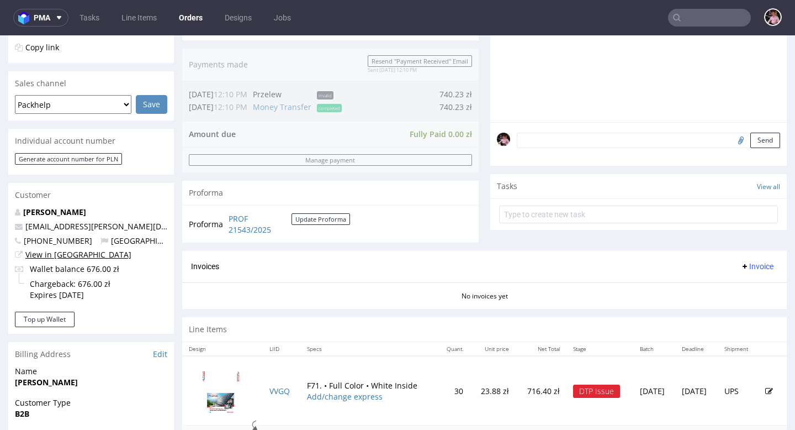
click at [56, 252] on link "View in [GEOGRAPHIC_DATA]" at bounding box center [78, 254] width 106 height 10
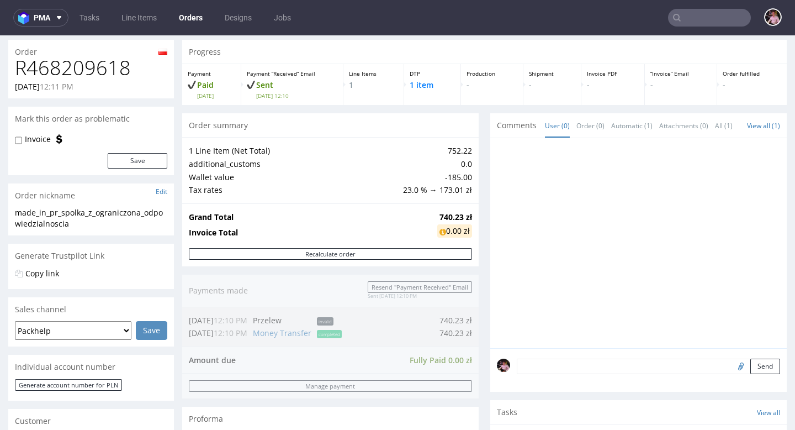
scroll to position [0, 0]
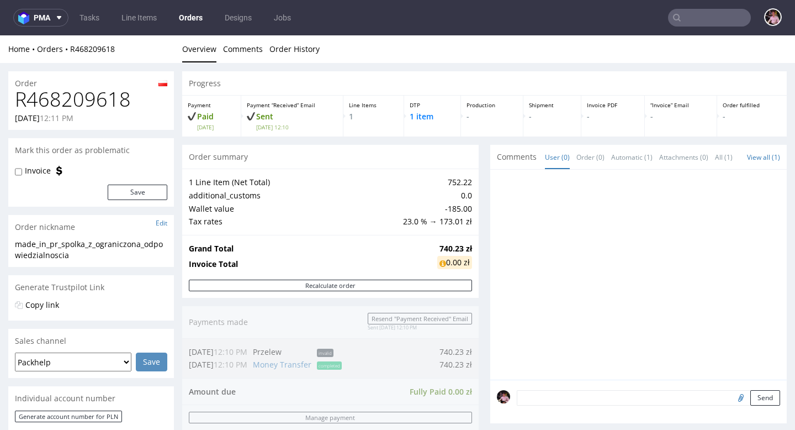
click at [112, 107] on h1 "R468209618" at bounding box center [91, 99] width 152 height 22
copy h1 "R468209618"
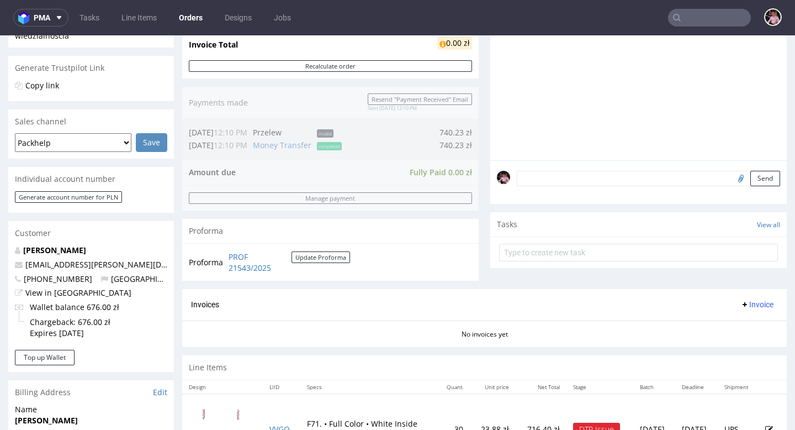
scroll to position [546, 0]
